Goal: Communication & Community: Answer question/provide support

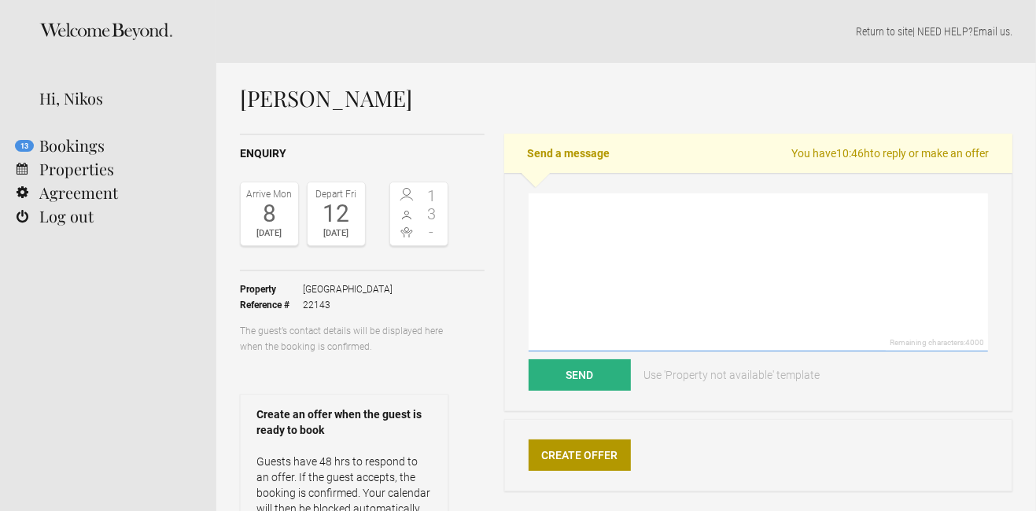
drag, startPoint x: 585, startPoint y: 258, endPoint x: 562, endPoint y: 175, distance: 85.7
click at [585, 258] on textarea at bounding box center [758, 272] width 459 height 158
paste textarea "Dear, Thank you for your polite request. Sadly, all our units are booked for a …"
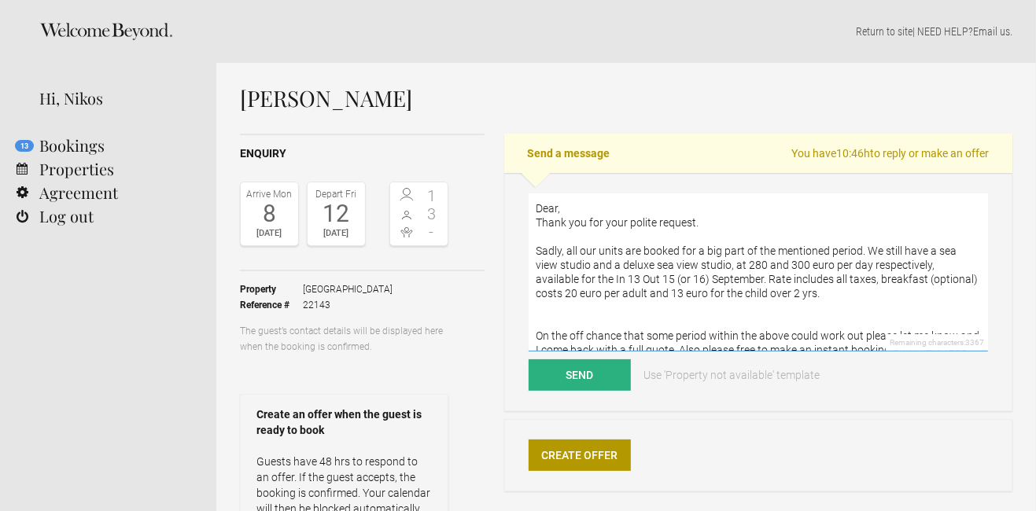
drag, startPoint x: 570, startPoint y: 209, endPoint x: 551, endPoint y: 9, distance: 200.7
click at [570, 208] on textarea "Dear, Thank you for your polite request. Sadly, all our units are booked for a …" at bounding box center [758, 272] width 459 height 158
click at [939, 249] on textarea "Dear [PERSON_NAME], Thank you for your polite request. Sadly, all our units are…" at bounding box center [758, 272] width 459 height 158
click at [581, 260] on textarea "Dear [PERSON_NAME], Thank you for your polite request. Sadly, all our units are…" at bounding box center [758, 272] width 459 height 158
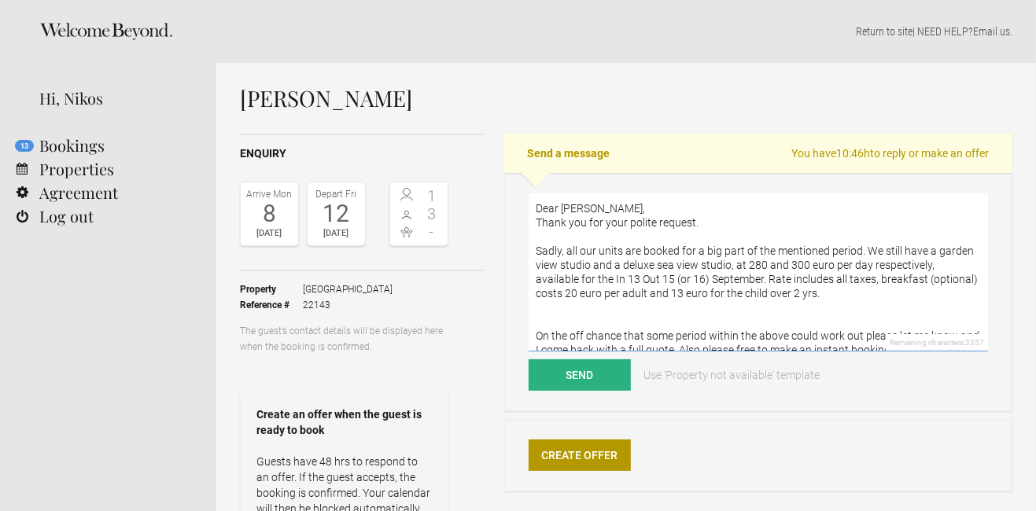
click at [581, 260] on textarea "Dear [PERSON_NAME], Thank you for your polite request. Sadly, all our units are…" at bounding box center [758, 272] width 459 height 158
click at [774, 259] on textarea "Dear [PERSON_NAME], Thank you for your polite request. Sadly, all our units are…" at bounding box center [758, 272] width 459 height 158
drag, startPoint x: 777, startPoint y: 260, endPoint x: 583, endPoint y: 267, distance: 194.4
click at [583, 267] on textarea "Dear [PERSON_NAME], Thank you for your polite request. Sadly, all our units are…" at bounding box center [758, 272] width 459 height 158
click at [600, 267] on textarea "Dear [PERSON_NAME], Thank you for your polite request. Sadly, all our units are…" at bounding box center [758, 272] width 459 height 158
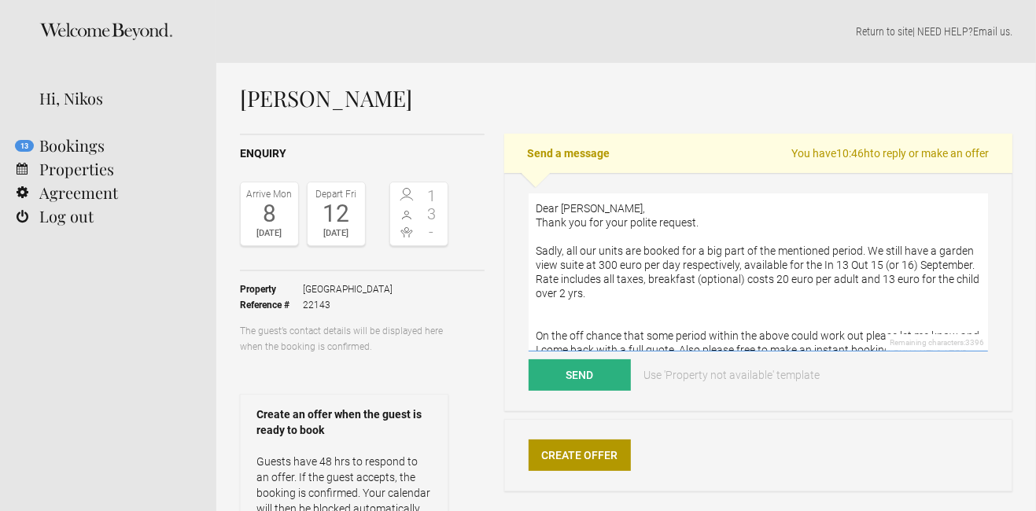
drag, startPoint x: 600, startPoint y: 267, endPoint x: 600, endPoint y: 130, distance: 137.6
click at [600, 267] on textarea "Dear [PERSON_NAME], Thank you for your polite request. Sadly, all our units are…" at bounding box center [758, 272] width 459 height 158
click at [606, 261] on textarea "Dear [PERSON_NAME], Thank you for your polite request. Sadly, all our units are…" at bounding box center [758, 272] width 459 height 158
click at [607, 265] on textarea "Dear [PERSON_NAME], Thank you for your polite request. Sadly, all our units are…" at bounding box center [758, 272] width 459 height 158
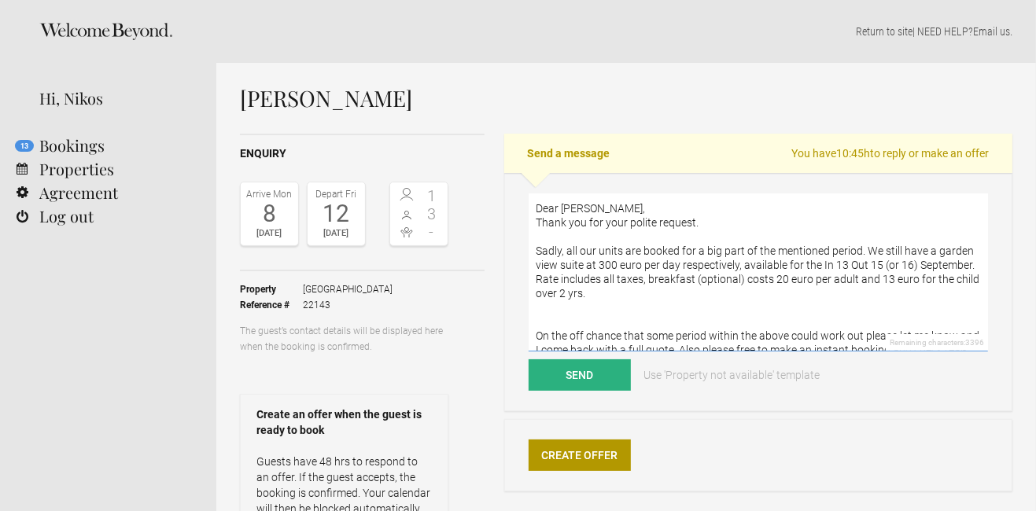
click at [607, 265] on textarea "Dear [PERSON_NAME], Thank you for your polite request. Sadly, all our units are…" at bounding box center [758, 272] width 459 height 158
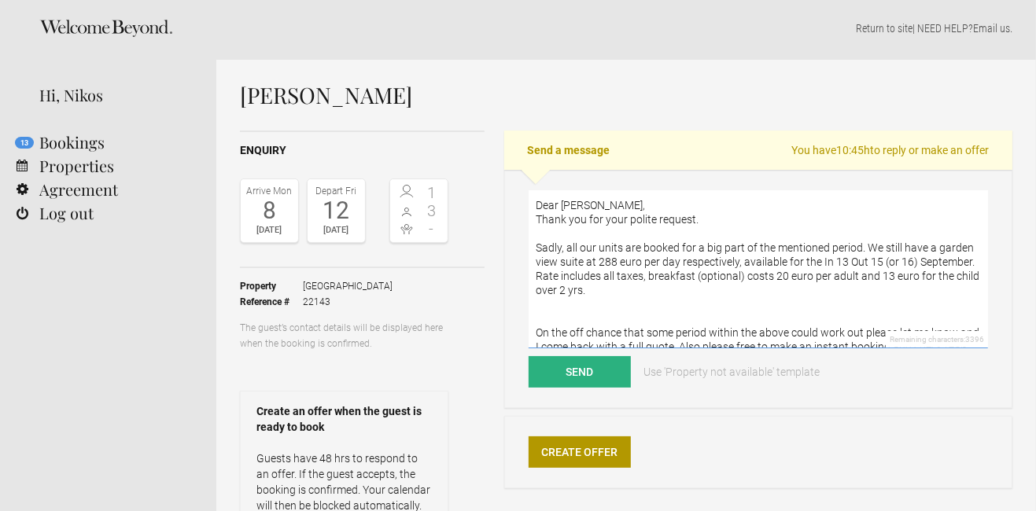
scroll to position [7, 0]
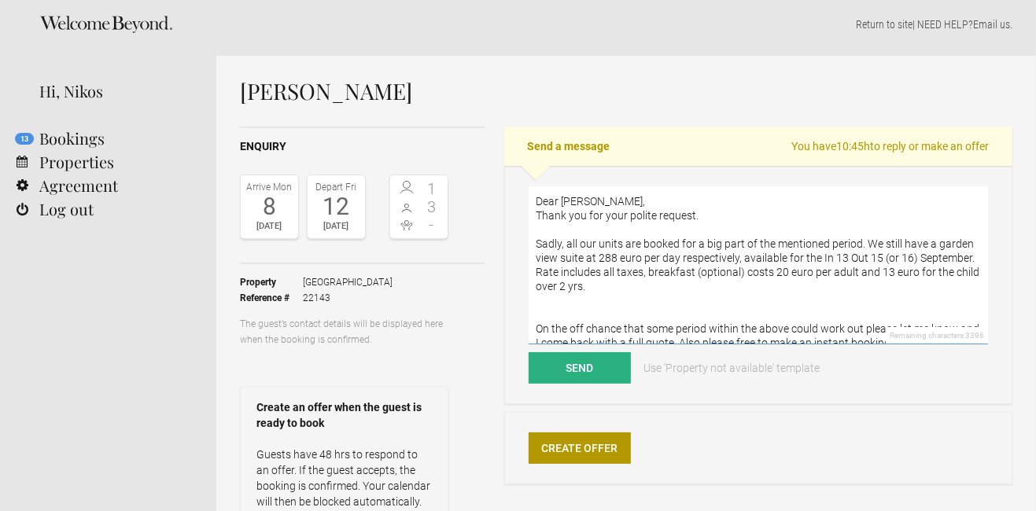
drag, startPoint x: 687, startPoint y: 254, endPoint x: 699, endPoint y: 254, distance: 12.6
click at [699, 254] on textarea "Dear [PERSON_NAME], Thank you for your polite request. Sadly, all our units are…" at bounding box center [758, 265] width 459 height 158
click at [777, 253] on textarea "Dear [PERSON_NAME], Thank you for your polite request. Sadly, all our units are…" at bounding box center [758, 265] width 459 height 158
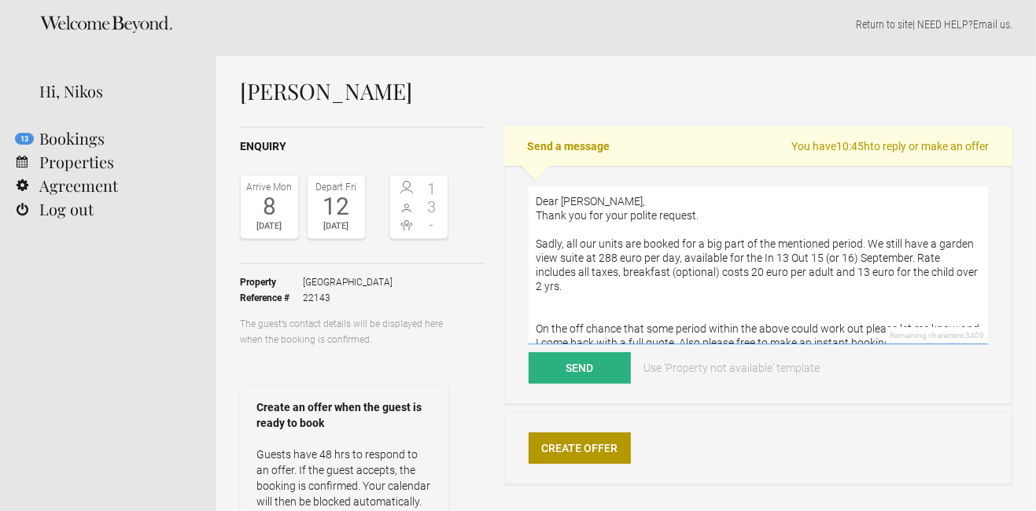
click at [777, 253] on textarea "Dear [PERSON_NAME], Thank you for your polite request. Sadly, all our units are…" at bounding box center [758, 265] width 459 height 158
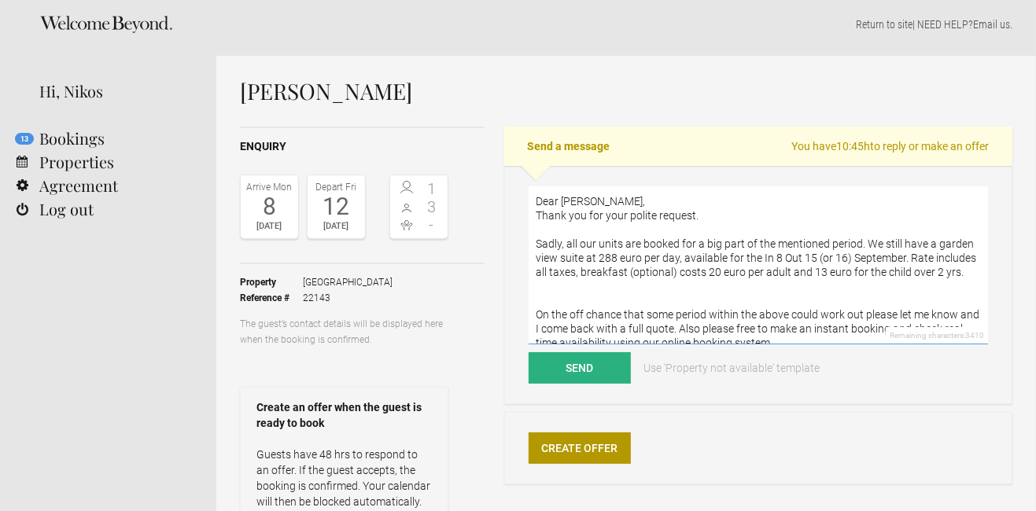
click at [803, 251] on textarea "Dear [PERSON_NAME], Thank you for your polite request. Sadly, all our units are…" at bounding box center [758, 265] width 459 height 158
drag, startPoint x: 849, startPoint y: 261, endPoint x: 820, endPoint y: 259, distance: 29.2
click at [820, 259] on textarea "Dear [PERSON_NAME], Thank you for your polite request. Sadly, all our units are…" at bounding box center [758, 265] width 459 height 158
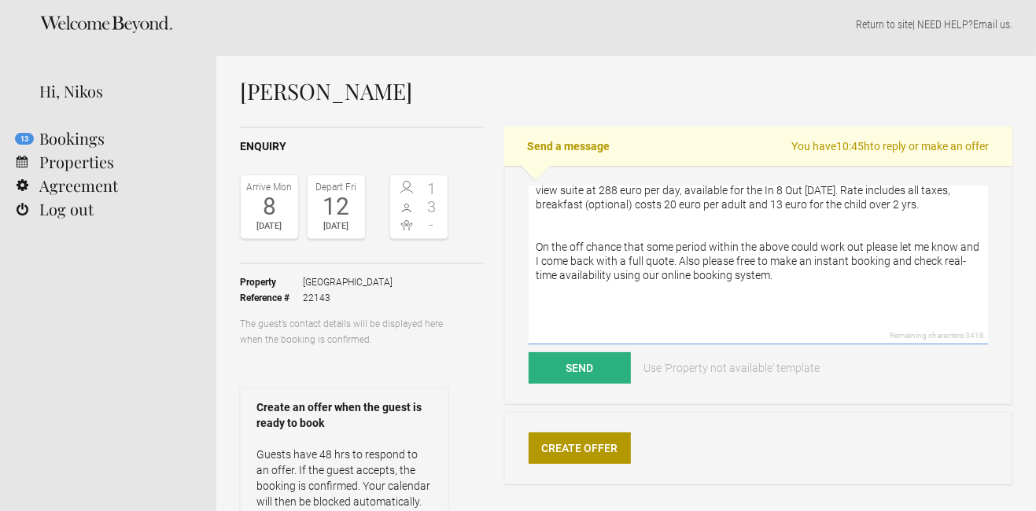
scroll to position [76, 0]
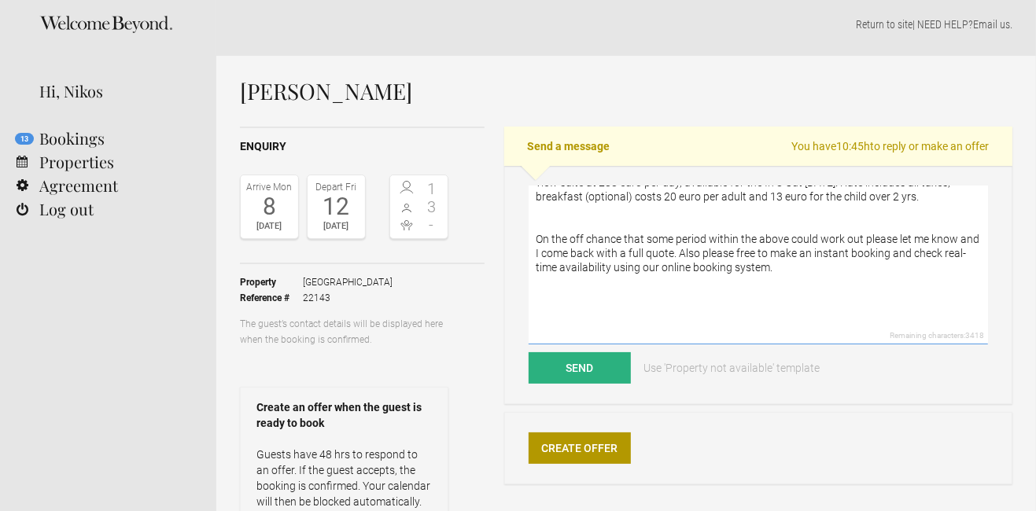
click at [652, 289] on textarea "Dear [PERSON_NAME], Thank you for your polite request. Sadly, all our units are…" at bounding box center [758, 265] width 459 height 158
click at [537, 294] on textarea "Dear [PERSON_NAME], Thank you for your polite request. Sadly, all our units are…" at bounding box center [758, 265] width 459 height 158
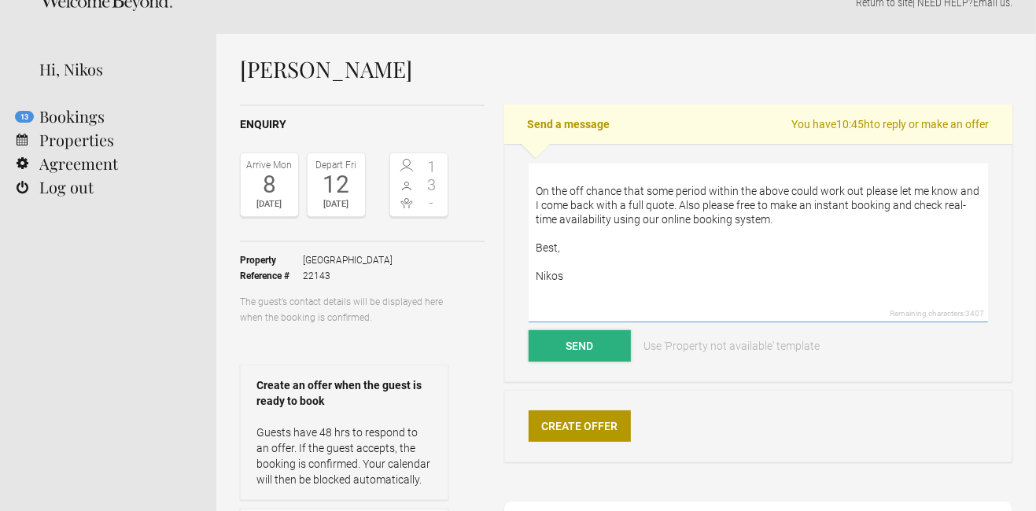
scroll to position [47, 0]
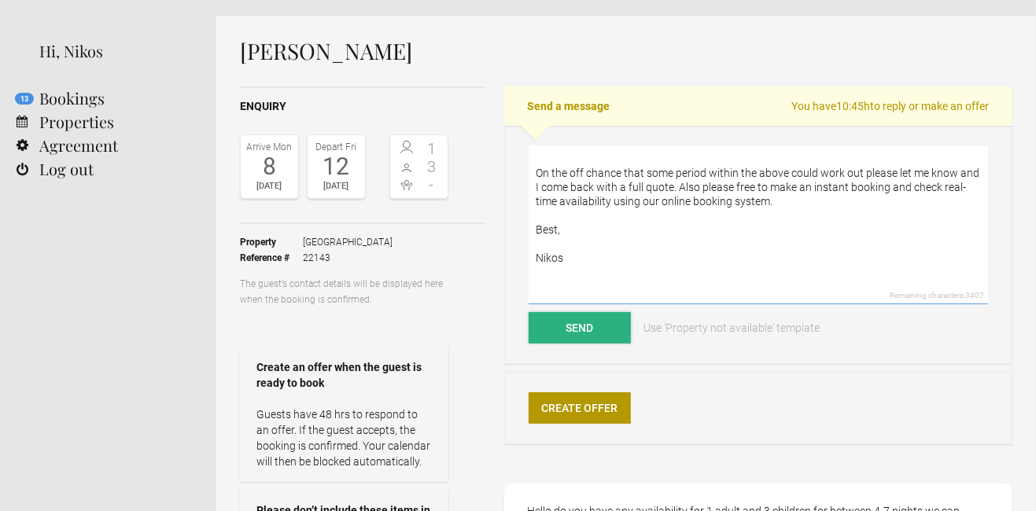
type textarea "Dear [PERSON_NAME], Thank you for your polite request. Sadly, all our units are…"
click at [583, 331] on button "Send" at bounding box center [580, 327] width 102 height 31
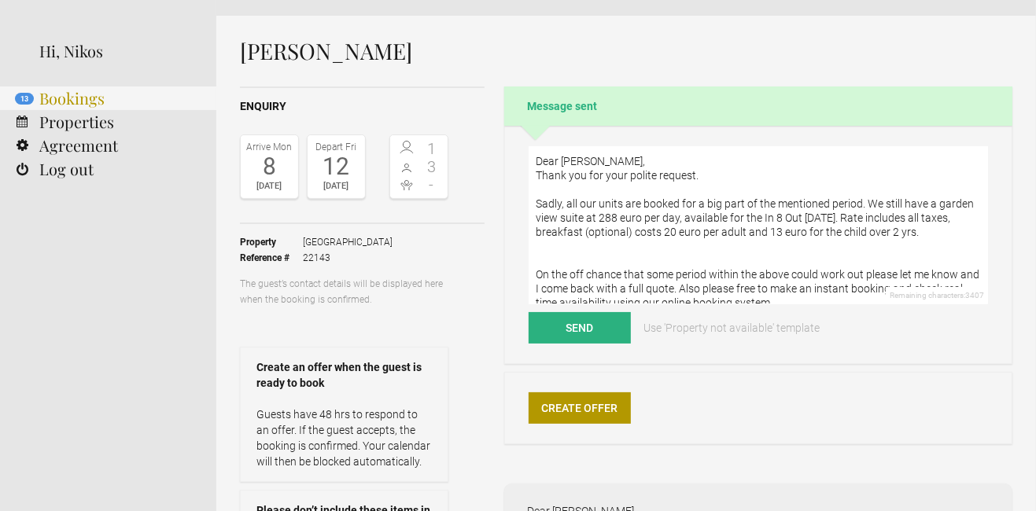
click at [74, 108] on link "13 Bookings" at bounding box center [108, 99] width 216 height 24
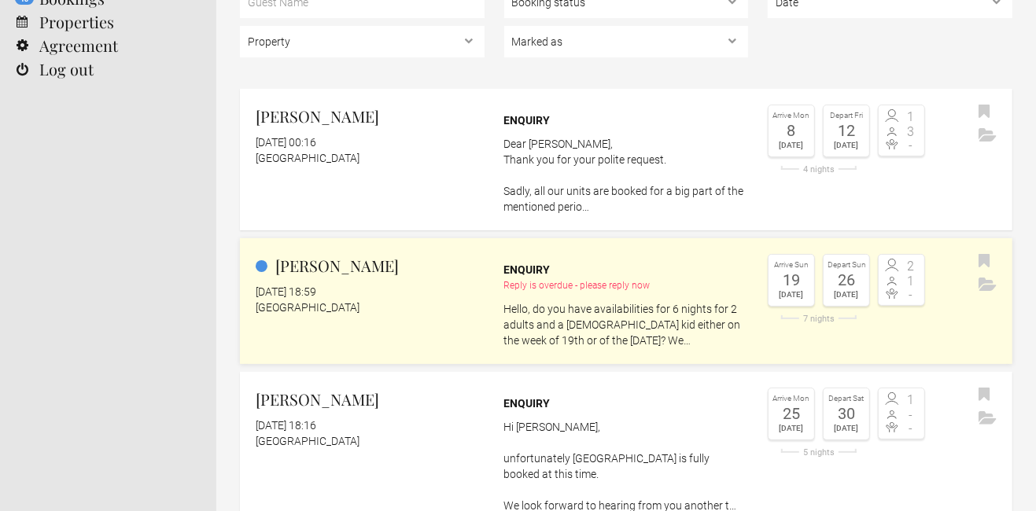
scroll to position [150, 0]
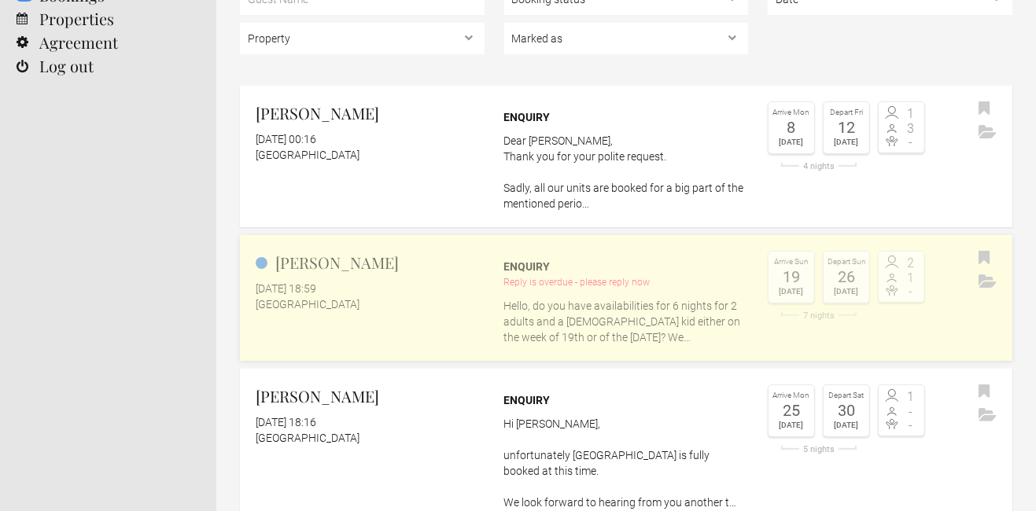
click at [412, 335] on link "Geoffrey Delcroix 31 August 2025 at 18:59 Ammos Hotel Enquiry Reply is overdue …" at bounding box center [626, 298] width 772 height 126
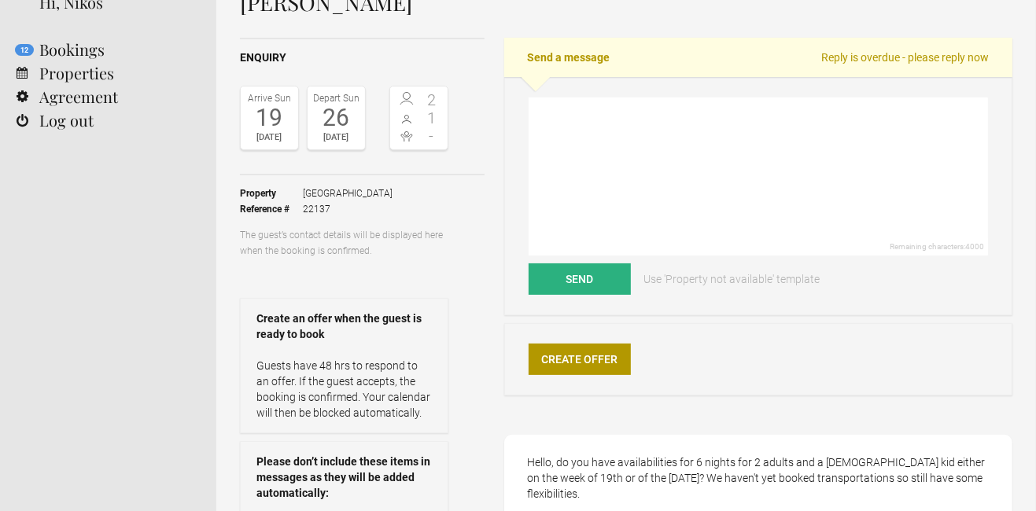
scroll to position [91, 0]
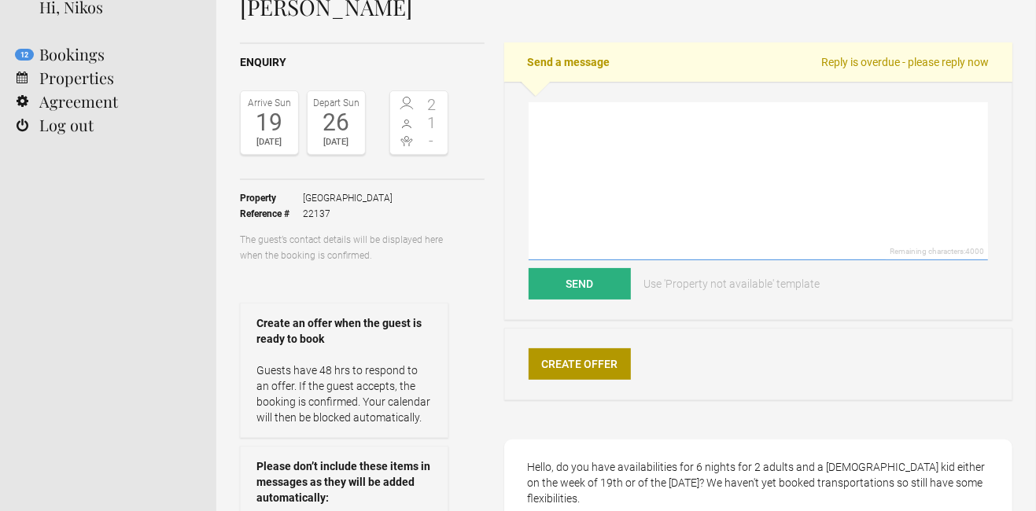
click at [603, 188] on textarea at bounding box center [758, 181] width 459 height 158
paste textarea "Dear, Thank you for your polite request. For the mentioned dates we could still…"
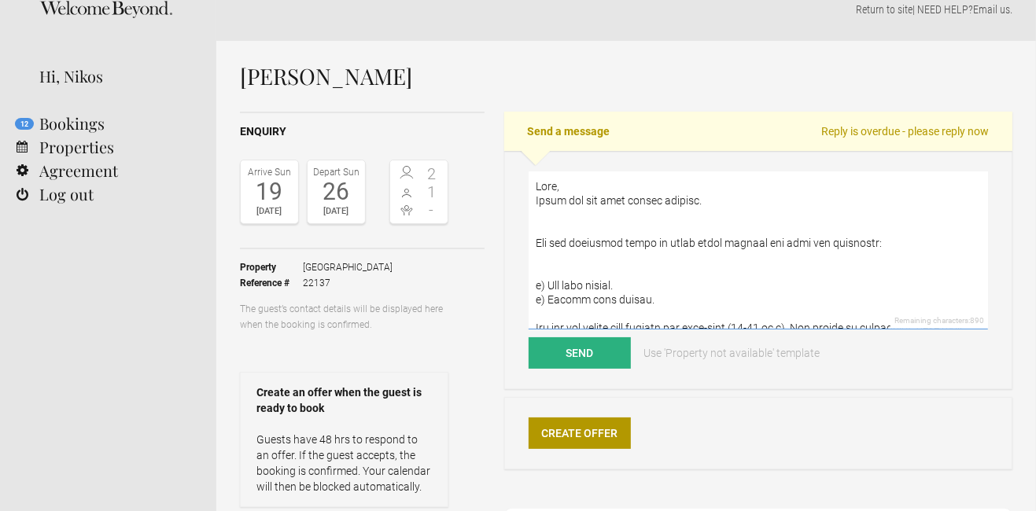
scroll to position [0, 0]
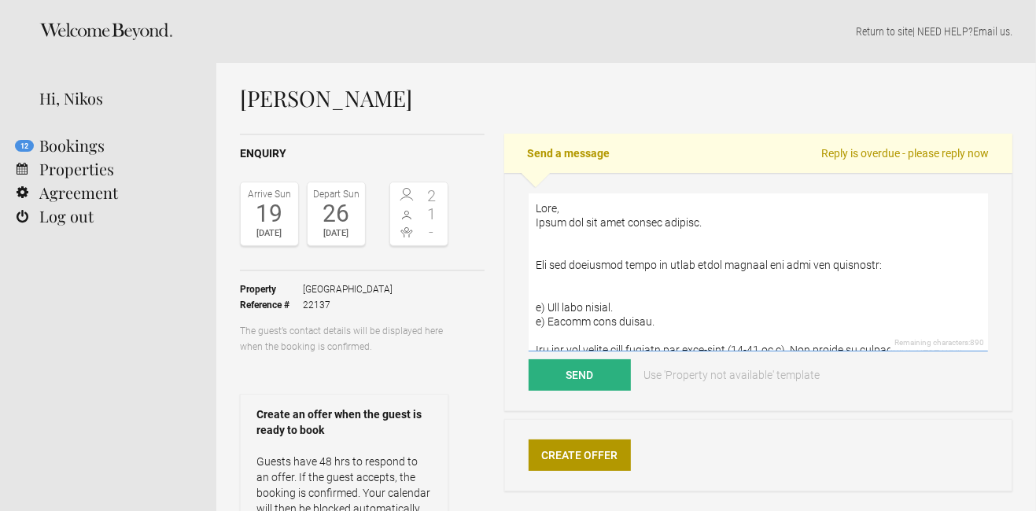
click at [567, 245] on textarea at bounding box center [758, 272] width 459 height 158
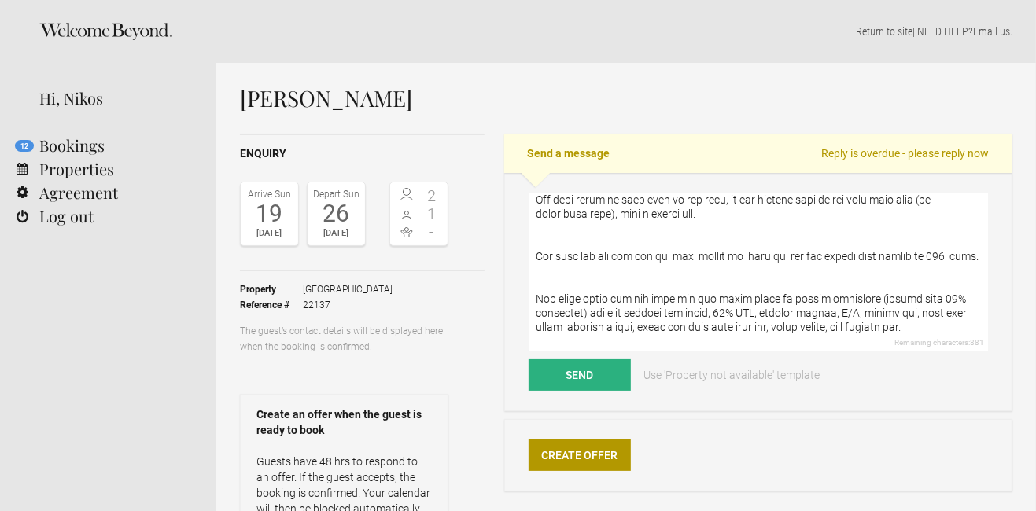
scroll to position [307, 0]
click at [741, 297] on textarea at bounding box center [758, 272] width 459 height 158
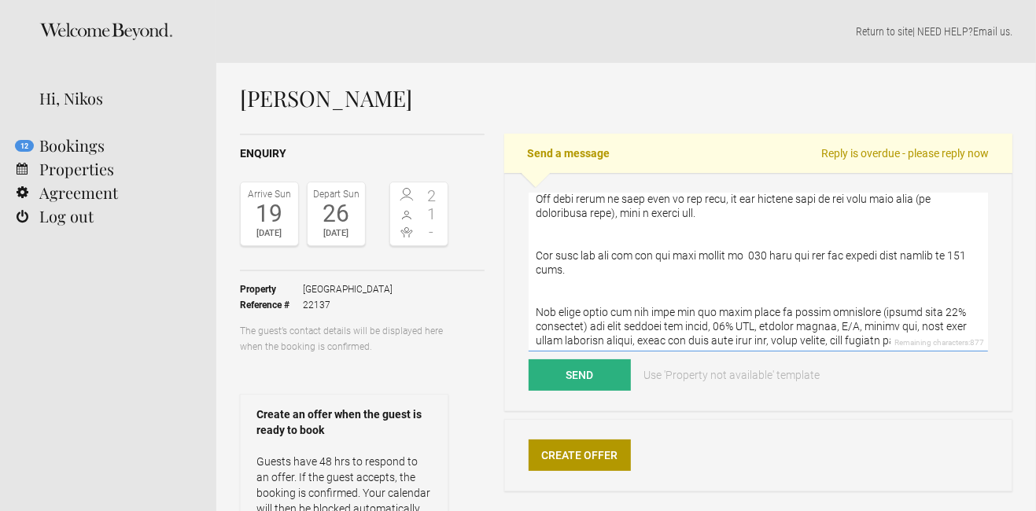
click at [945, 295] on textarea at bounding box center [758, 272] width 459 height 158
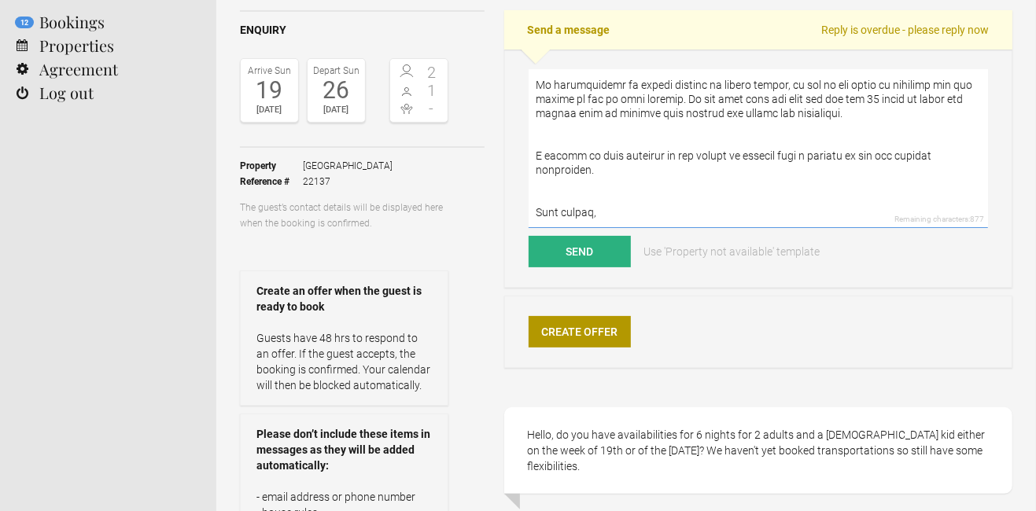
scroll to position [0, 0]
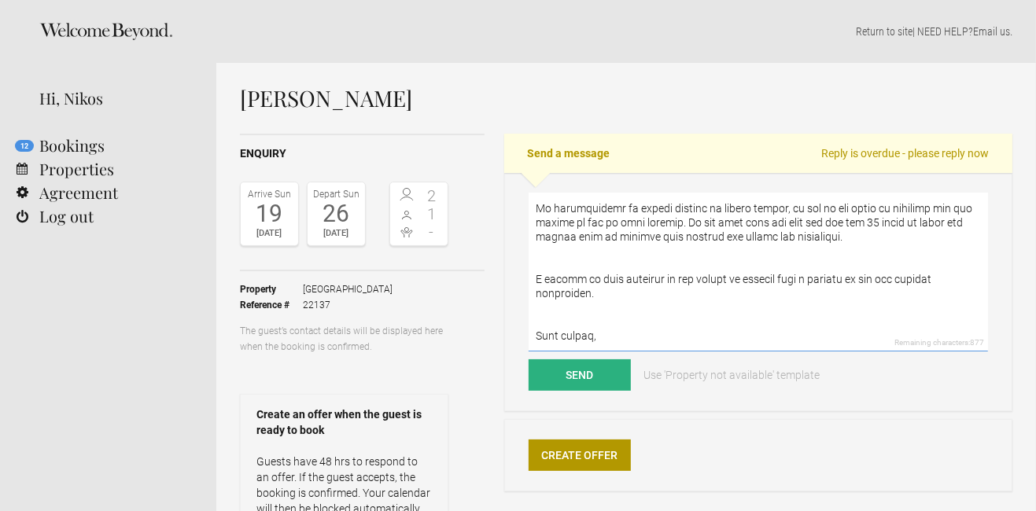
click at [598, 308] on textarea at bounding box center [758, 272] width 459 height 158
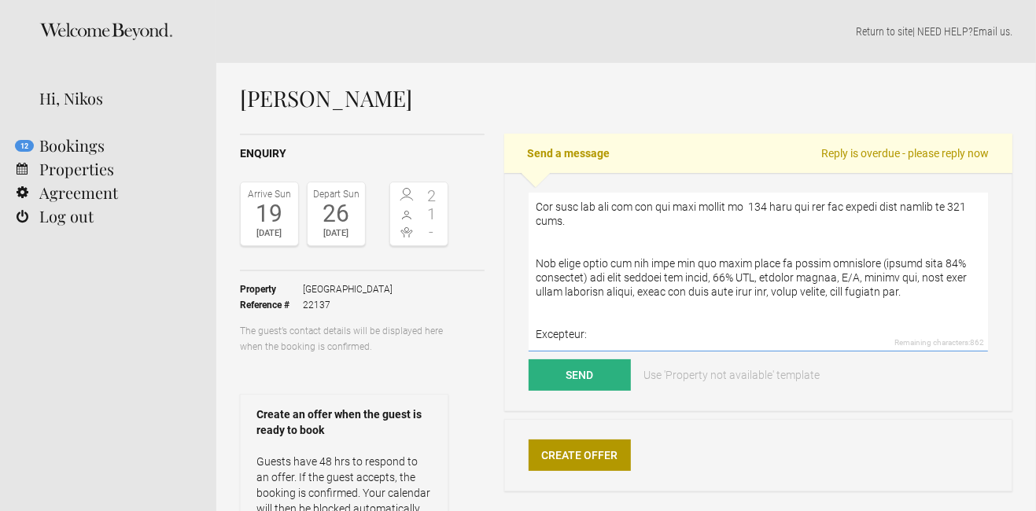
scroll to position [357, 0]
click at [740, 244] on textarea at bounding box center [758, 272] width 459 height 158
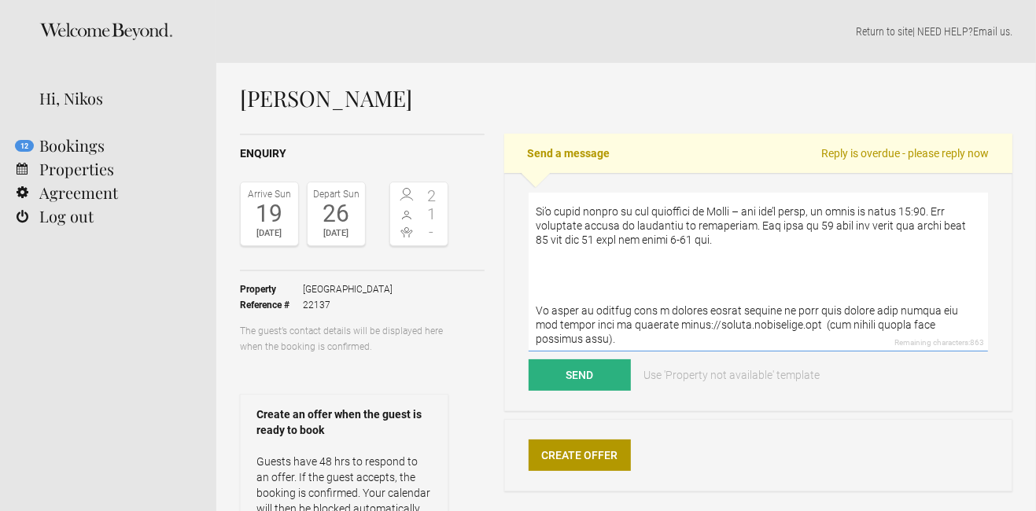
scroll to position [585, 0]
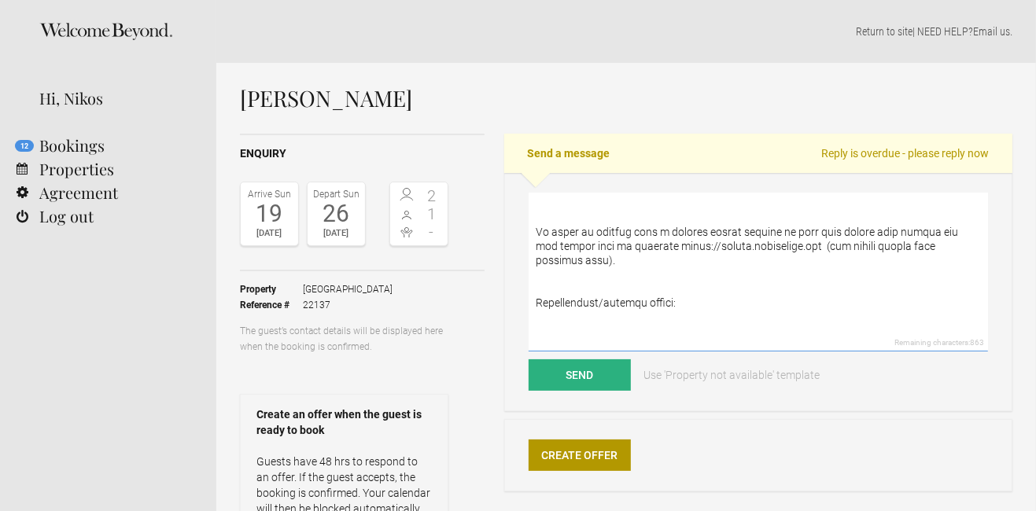
click at [673, 282] on textarea at bounding box center [758, 272] width 459 height 158
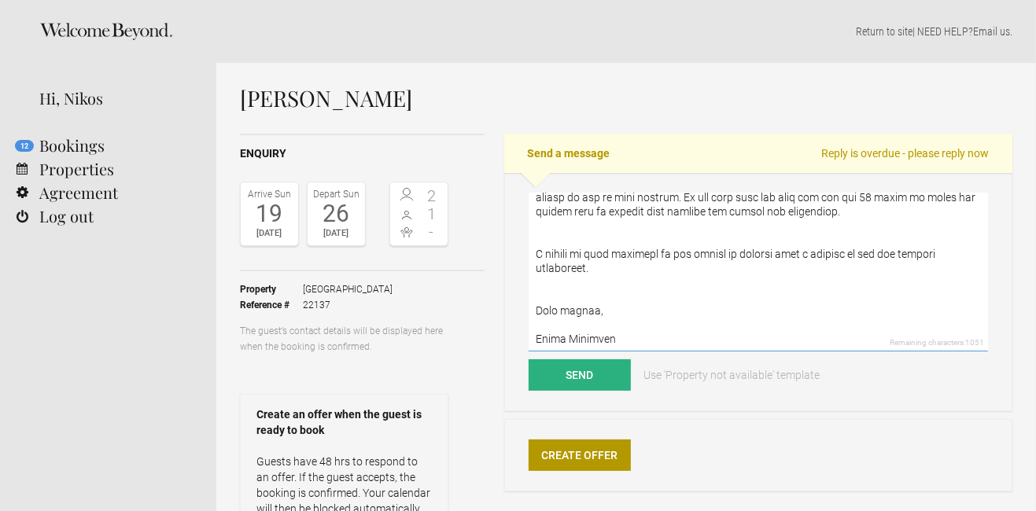
scroll to position [971, 0]
type textarea "Dear Geoffrey, Thank you for your polite request. For the mentioned dates we co…"
click at [554, 372] on button "Send" at bounding box center [580, 374] width 102 height 31
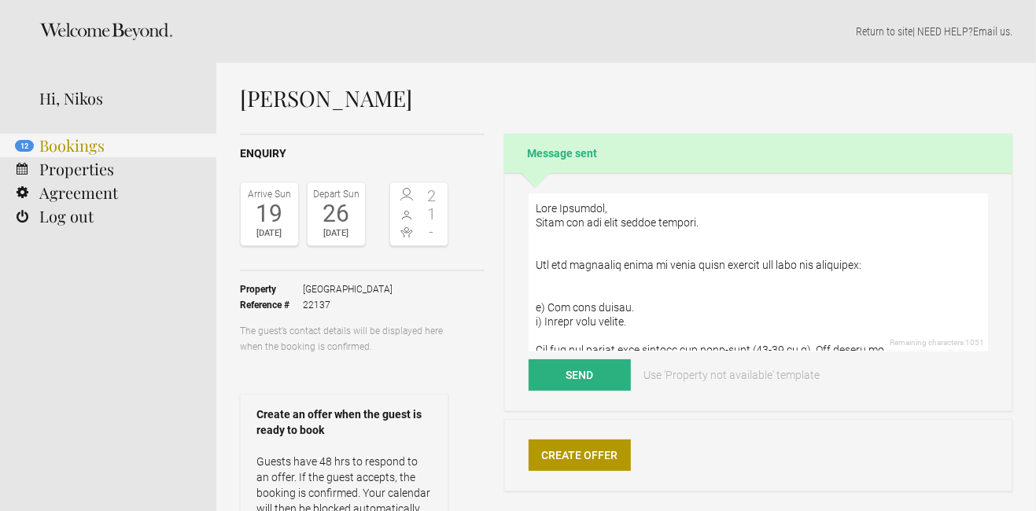
click at [84, 151] on link "12 Bookings" at bounding box center [108, 146] width 216 height 24
